Goal: Information Seeking & Learning: Learn about a topic

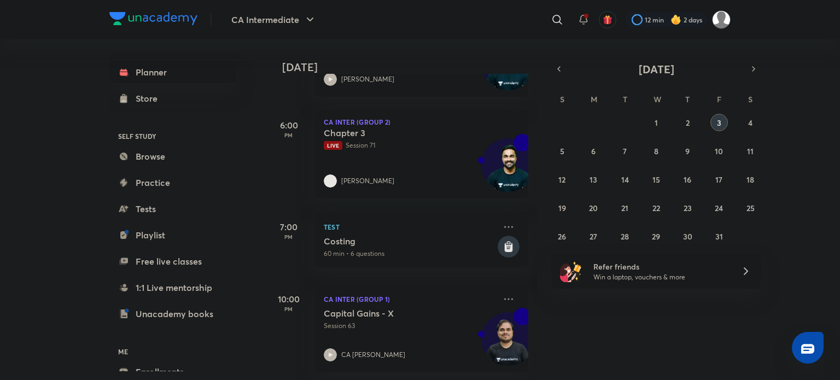
scroll to position [341, 0]
click at [684, 119] on button "2" at bounding box center [687, 122] width 17 height 17
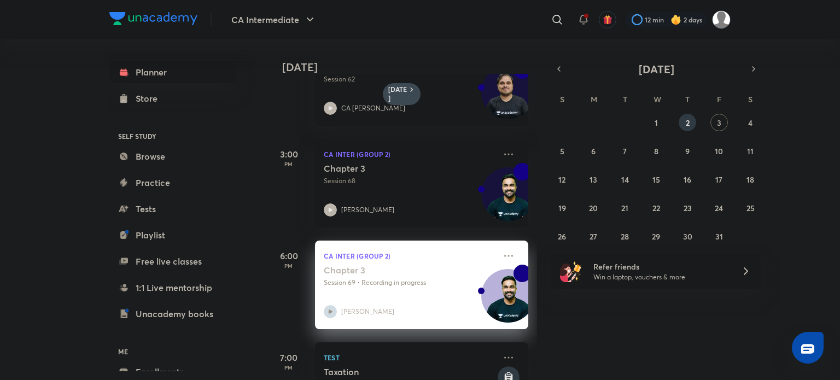
scroll to position [190, 0]
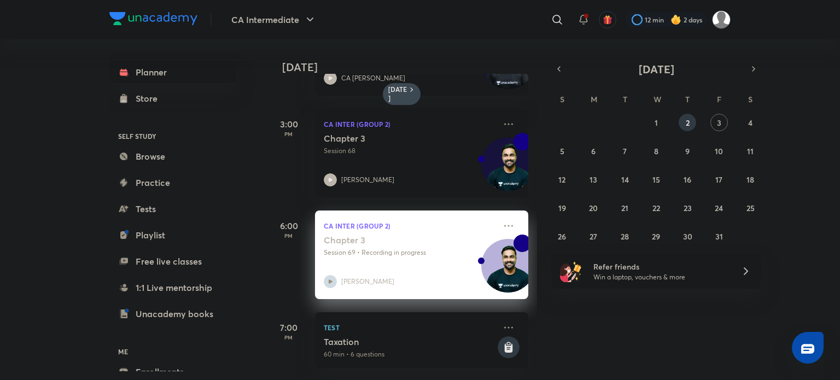
click at [396, 238] on div "Chapter 3 Session 69 • Recording in progress" at bounding box center [410, 246] width 172 height 23
click at [503, 219] on icon at bounding box center [508, 225] width 13 height 13
click at [424, 260] on div "Chapter 3 Session 69 • Recording in progress [PERSON_NAME]" at bounding box center [410, 262] width 172 height 54
click at [332, 279] on icon at bounding box center [331, 281] width 4 height 4
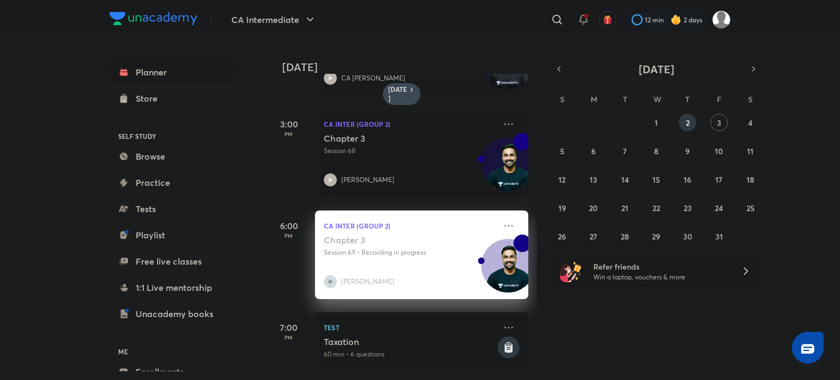
click at [332, 279] on icon at bounding box center [331, 281] width 4 height 4
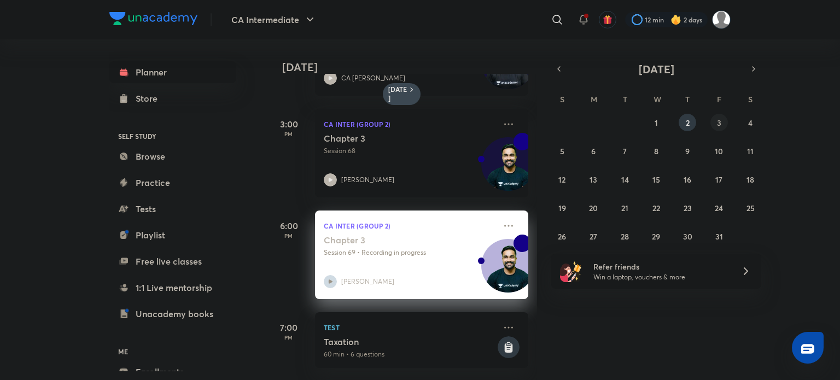
click at [720, 118] on abbr "3" at bounding box center [719, 123] width 4 height 10
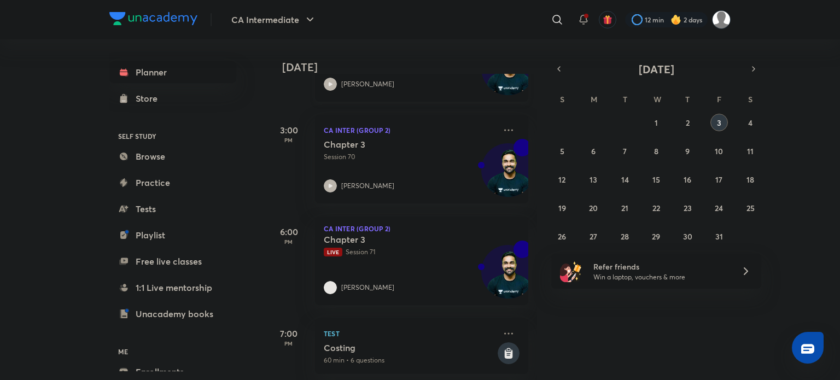
scroll to position [247, 0]
